Goal: Information Seeking & Learning: Learn about a topic

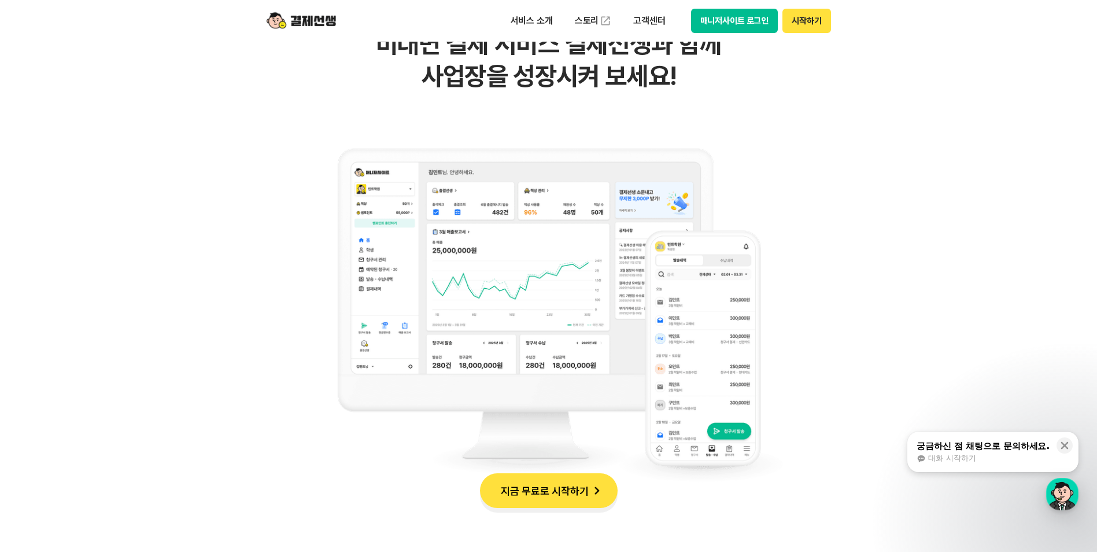
scroll to position [926, 0]
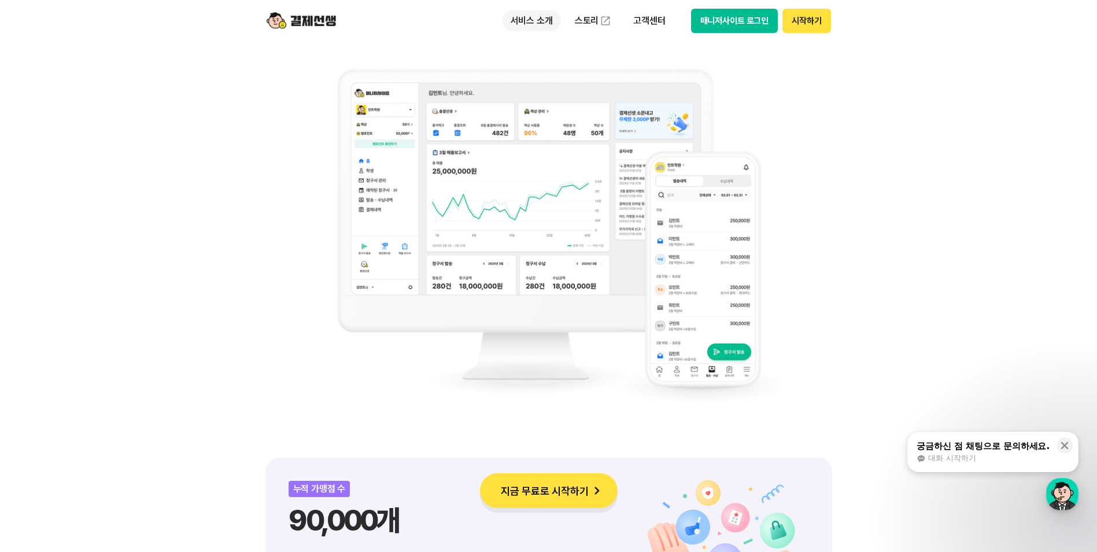
click at [514, 20] on p "서비스 소개" at bounding box center [532, 20] width 58 height 21
click at [554, 90] on link "결제하기" at bounding box center [551, 91] width 97 height 23
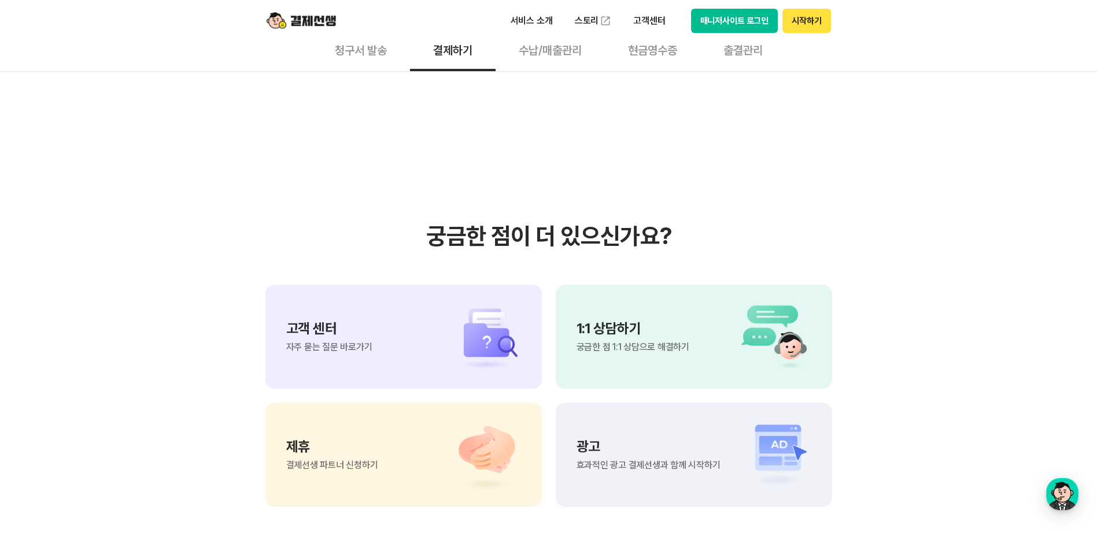
scroll to position [3066, 0]
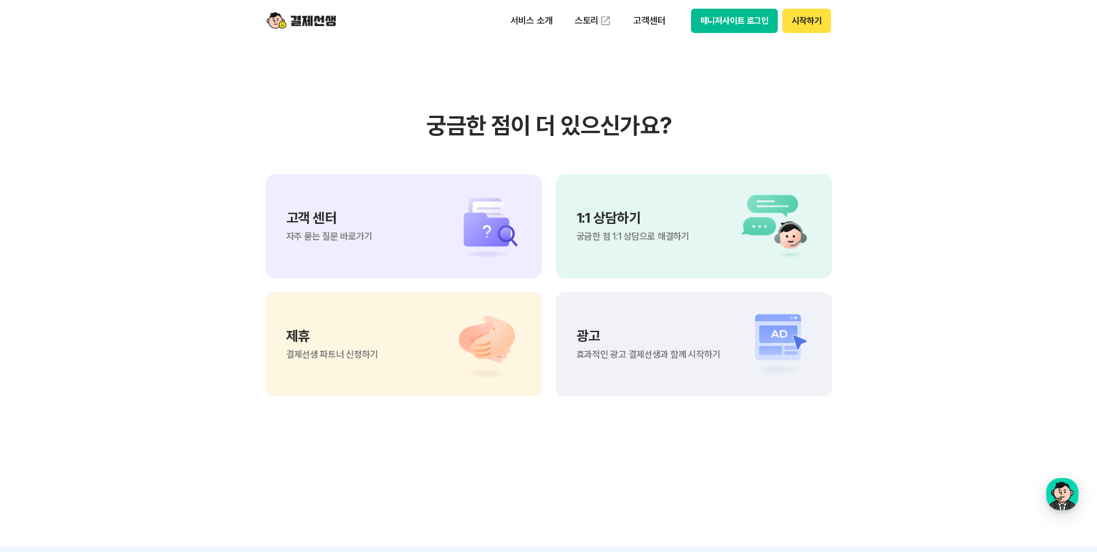
click at [320, 225] on p "고객 센터" at bounding box center [329, 218] width 86 height 14
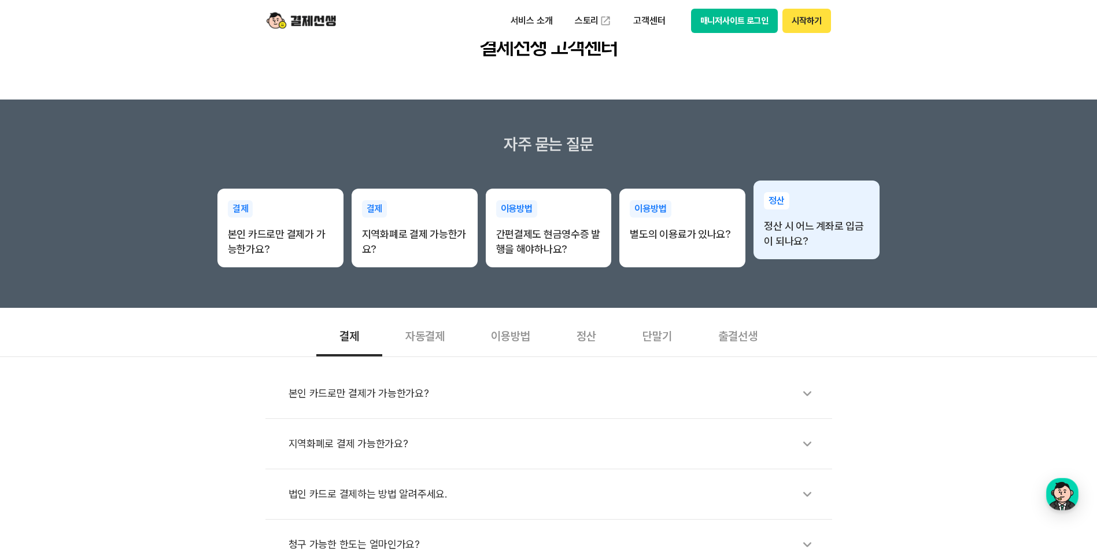
scroll to position [116, 0]
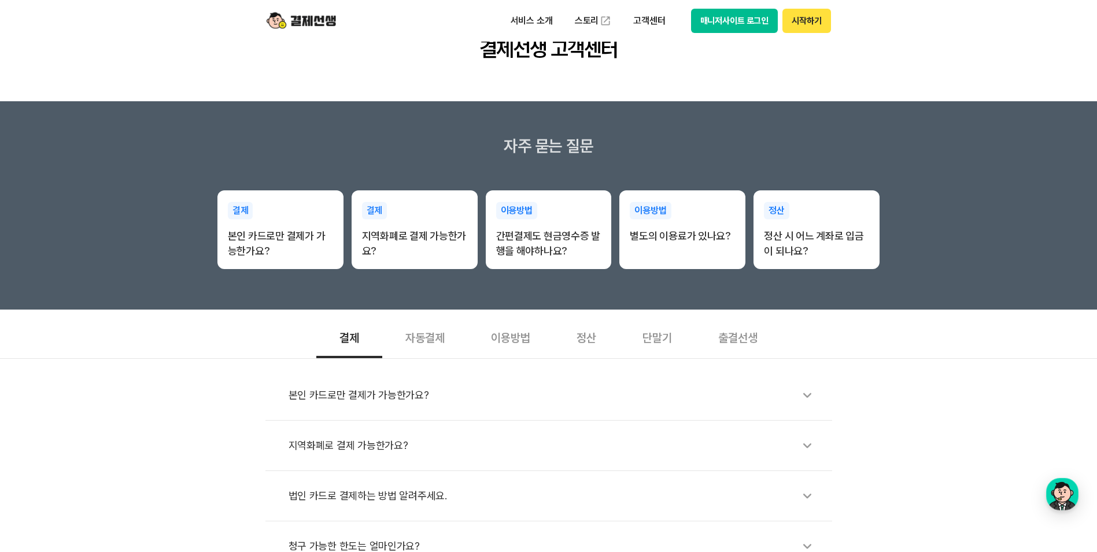
click at [662, 336] on div "단말기" at bounding box center [658, 336] width 76 height 43
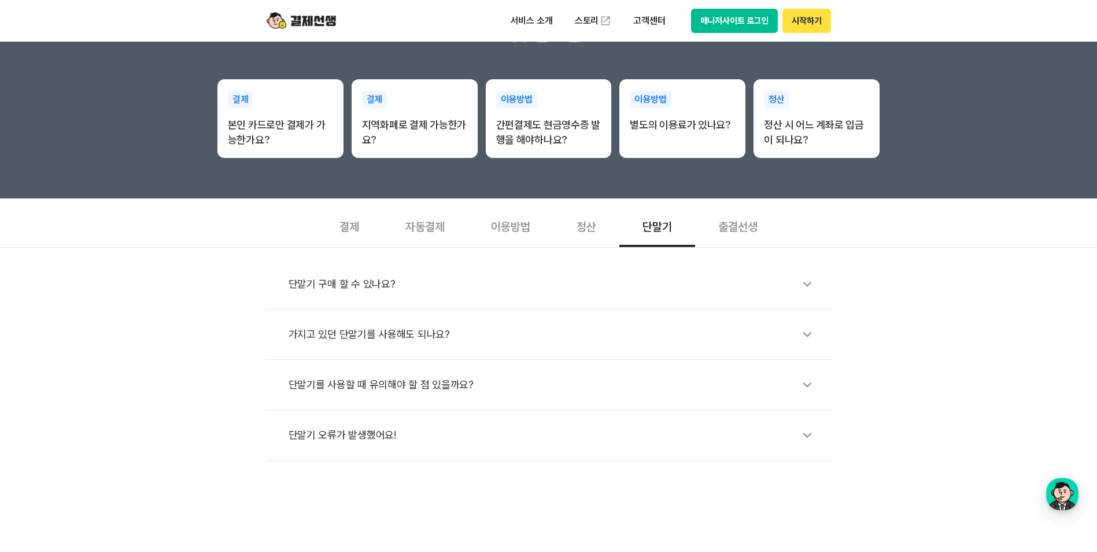
scroll to position [231, 0]
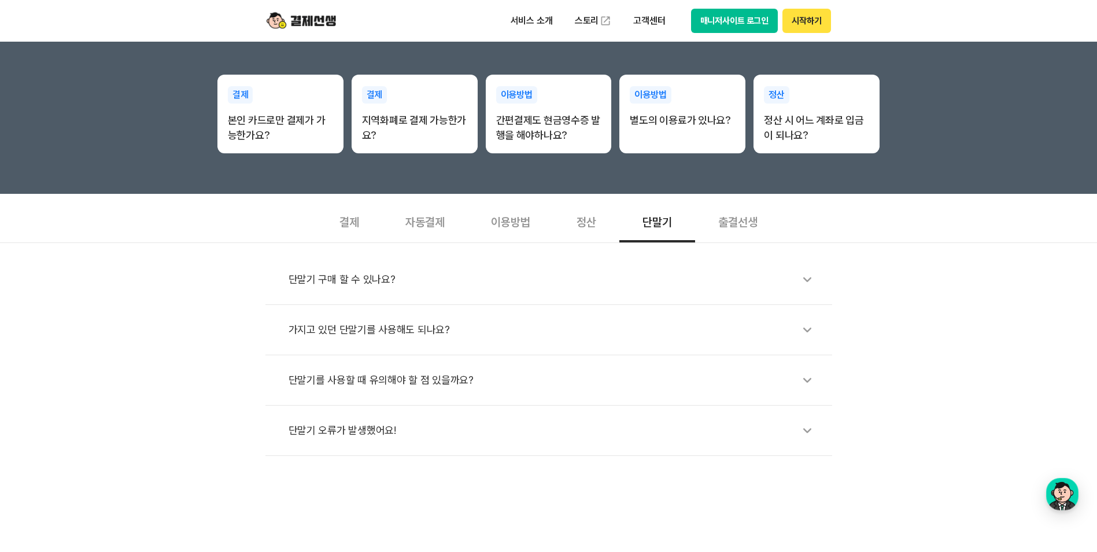
click at [789, 376] on div "단말기를 사용할 때 유의해야 할 점 있을까요?" at bounding box center [555, 380] width 532 height 27
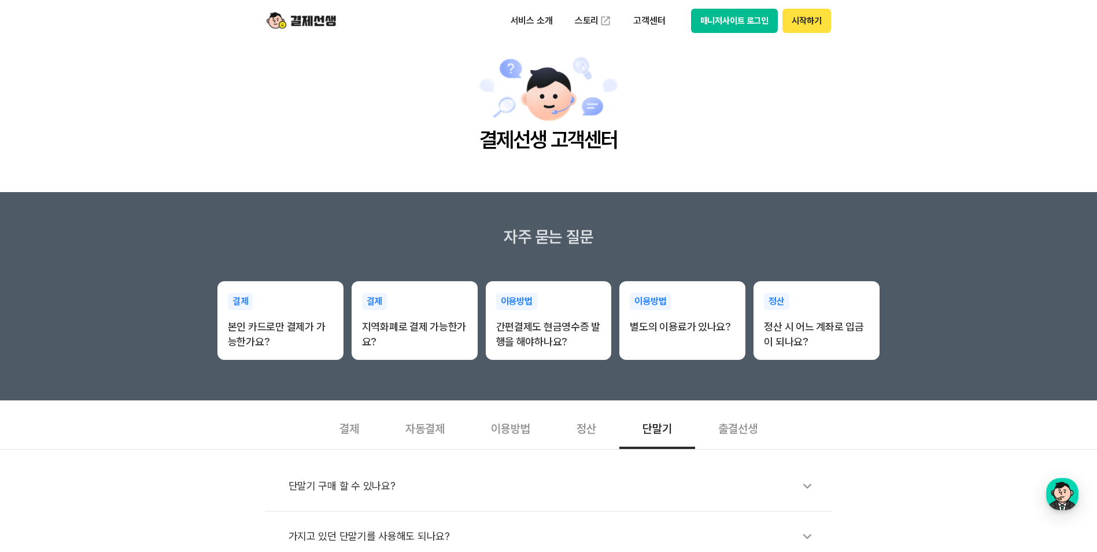
scroll to position [0, 0]
